Goal: Task Accomplishment & Management: Use online tool/utility

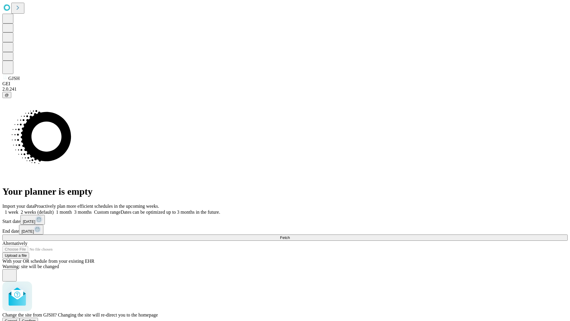
click at [36, 319] on span "Confirm" at bounding box center [29, 321] width 14 height 4
click at [54, 209] on label "2 weeks (default)" at bounding box center [35, 211] width 35 height 5
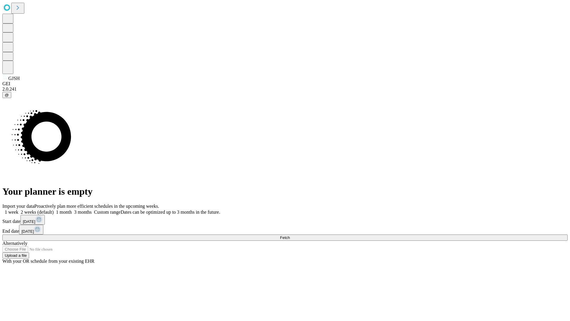
click at [290, 235] on span "Fetch" at bounding box center [285, 237] width 10 height 4
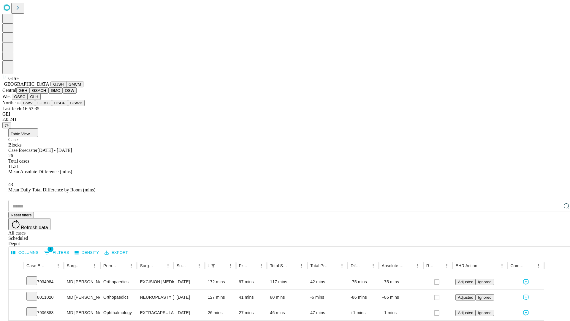
click at [66, 87] on button "GMCM" at bounding box center [74, 84] width 17 height 6
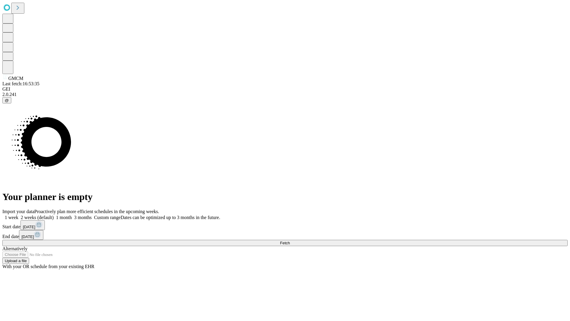
click at [54, 215] on label "2 weeks (default)" at bounding box center [35, 217] width 35 height 5
click at [290, 241] on span "Fetch" at bounding box center [285, 243] width 10 height 4
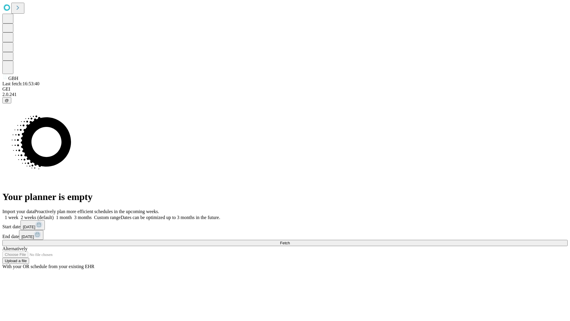
click at [290, 241] on span "Fetch" at bounding box center [285, 243] width 10 height 4
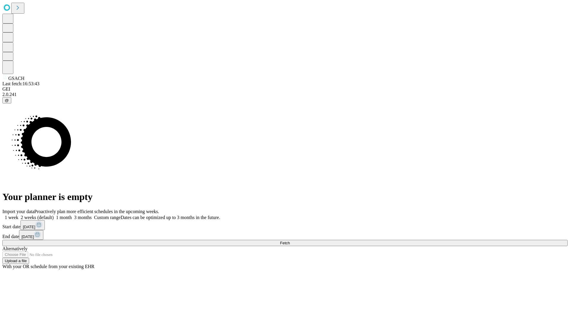
click at [54, 215] on label "2 weeks (default)" at bounding box center [35, 217] width 35 height 5
click at [290, 241] on span "Fetch" at bounding box center [285, 243] width 10 height 4
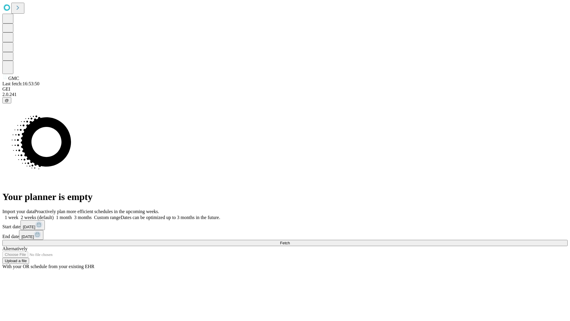
click at [54, 215] on label "2 weeks (default)" at bounding box center [35, 217] width 35 height 5
click at [290, 241] on span "Fetch" at bounding box center [285, 243] width 10 height 4
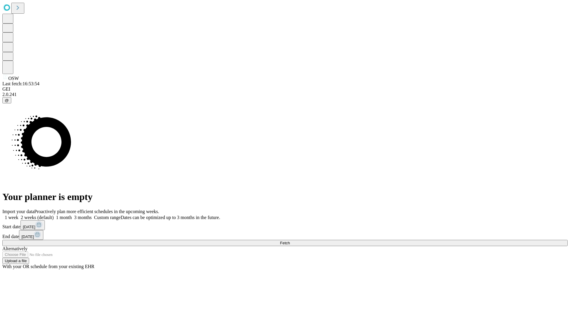
click at [54, 215] on label "2 weeks (default)" at bounding box center [35, 217] width 35 height 5
click at [290, 241] on span "Fetch" at bounding box center [285, 243] width 10 height 4
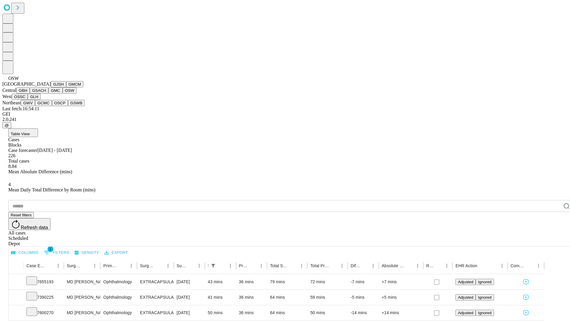
click at [28, 100] on button "OSSC" at bounding box center [20, 97] width 16 height 6
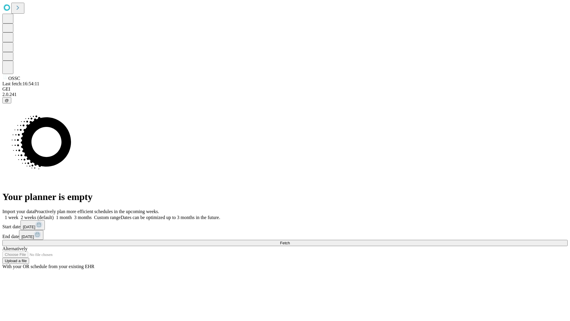
click at [290, 241] on span "Fetch" at bounding box center [285, 243] width 10 height 4
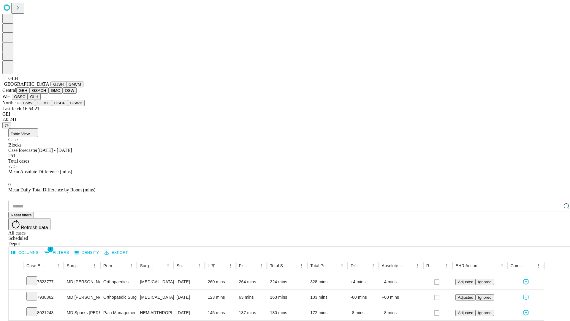
click at [35, 106] on button "GWV" at bounding box center [28, 103] width 14 height 6
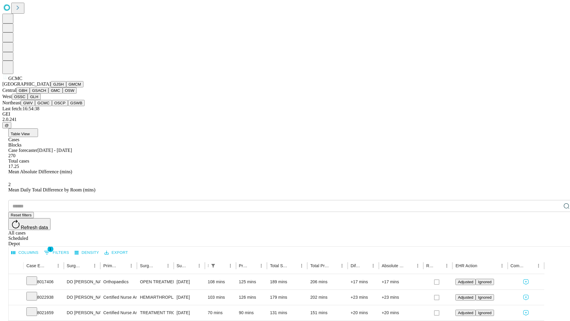
click at [52, 106] on button "OSCP" at bounding box center [60, 103] width 16 height 6
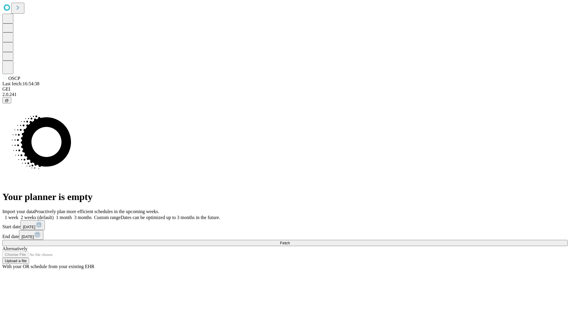
click at [54, 215] on label "2 weeks (default)" at bounding box center [35, 217] width 35 height 5
click at [290, 241] on span "Fetch" at bounding box center [285, 243] width 10 height 4
